Goal: Information Seeking & Learning: Learn about a topic

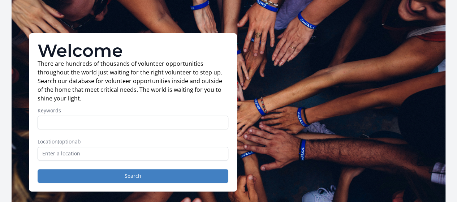
scroll to position [26, 0]
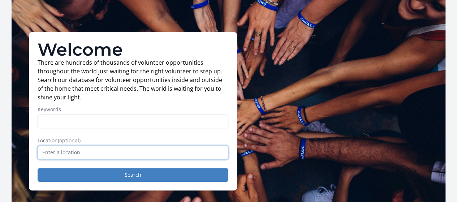
click at [130, 159] on input "text" at bounding box center [133, 153] width 191 height 14
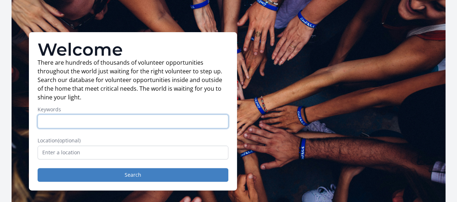
click at [113, 128] on input "Keywords" at bounding box center [133, 121] width 191 height 14
type input "education"
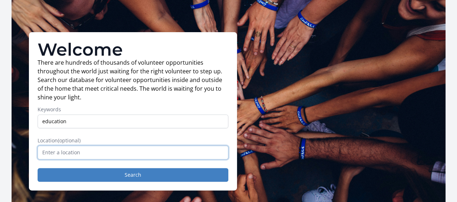
click at [66, 154] on input "text" at bounding box center [133, 153] width 191 height 14
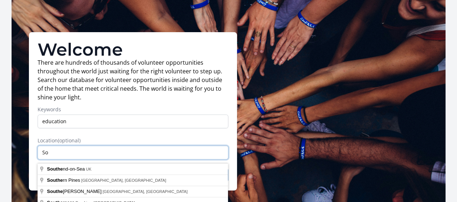
type input "S"
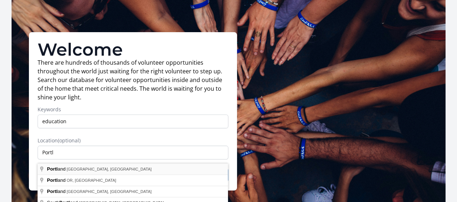
type input "[GEOGRAPHIC_DATA], [GEOGRAPHIC_DATA], [GEOGRAPHIC_DATA]"
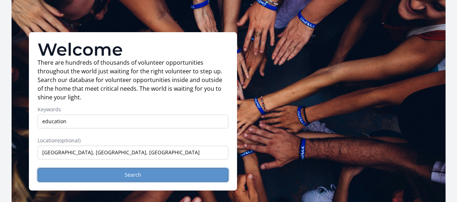
click at [94, 178] on button "Search" at bounding box center [133, 175] width 191 height 14
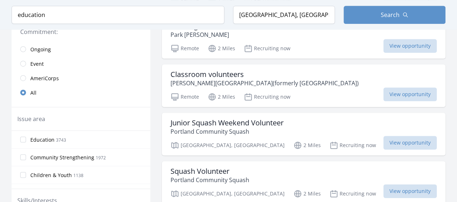
scroll to position [189, 0]
